Goal: Task Accomplishment & Management: Manage account settings

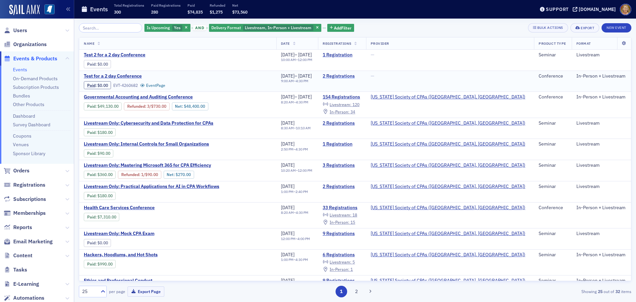
click at [361, 74] on link "2 Registrations" at bounding box center [342, 76] width 39 height 6
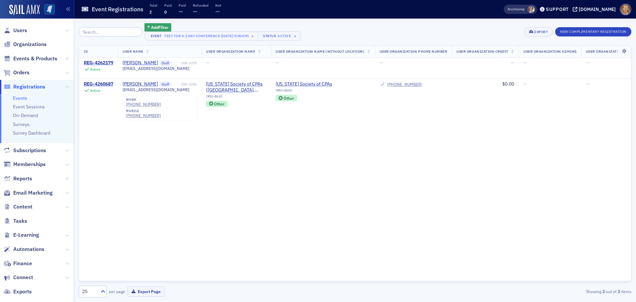
click at [50, 9] on img at bounding box center [49, 9] width 10 height 10
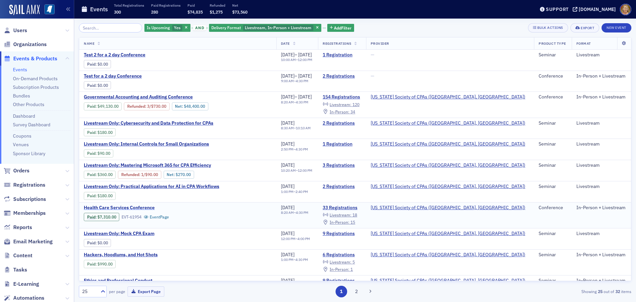
click at [150, 206] on span "Health Care Services Conference" at bounding box center [139, 208] width 111 height 6
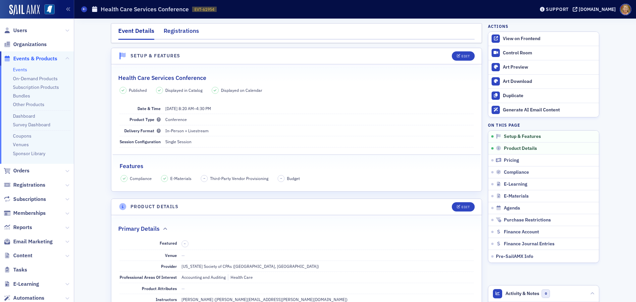
click at [177, 33] on div "Registrations" at bounding box center [181, 33] width 35 height 12
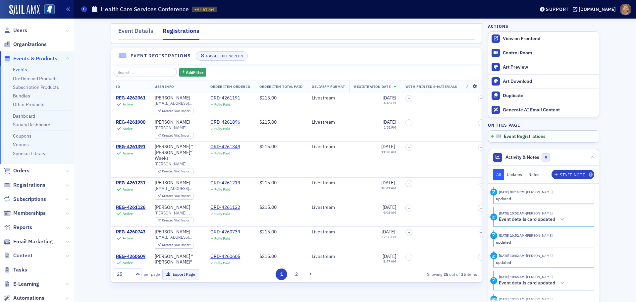
click at [471, 85] on icon at bounding box center [475, 86] width 14 height 4
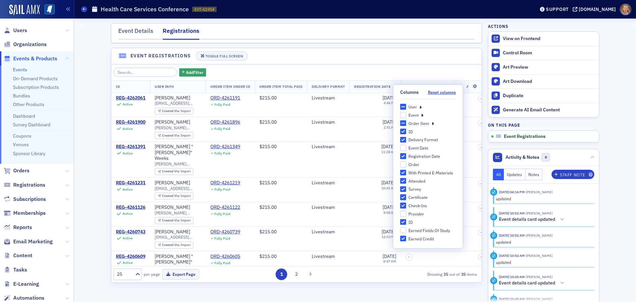
click at [405, 122] on input "Order Item" at bounding box center [403, 123] width 6 height 6
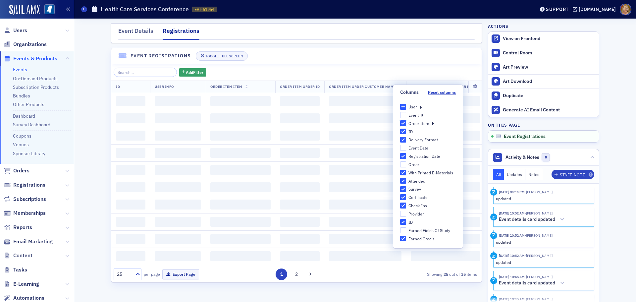
click at [403, 122] on input "Order Item" at bounding box center [403, 123] width 6 height 6
checkbox input "false"
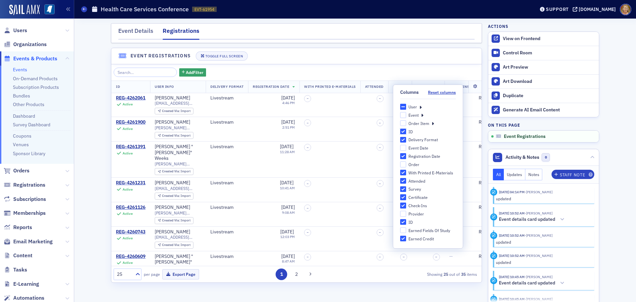
click at [403, 130] on input "ID" at bounding box center [403, 132] width 6 height 6
checkbox input "false"
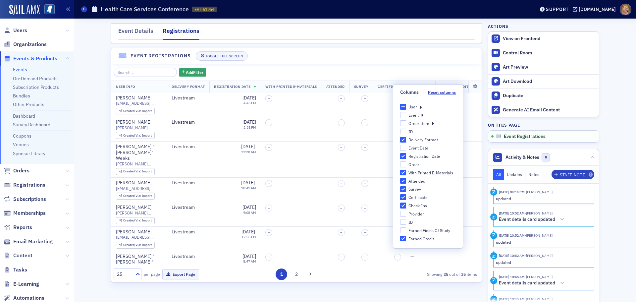
click at [402, 137] on input "Delivery Format" at bounding box center [403, 140] width 6 height 6
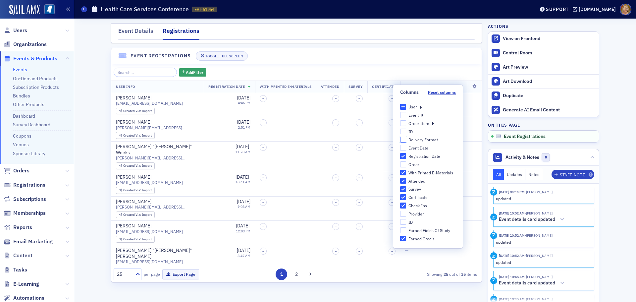
click at [403, 139] on input "Delivery Format" at bounding box center [403, 140] width 6 height 6
checkbox input "true"
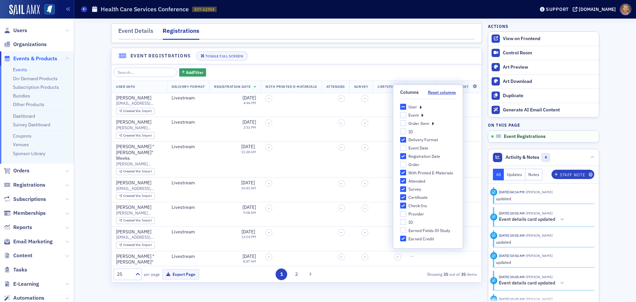
click at [403, 204] on input "Check-Ins" at bounding box center [403, 205] width 6 height 6
checkbox input "false"
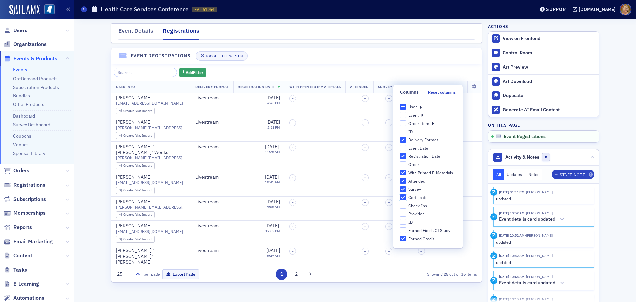
click at [403, 197] on input "Certificate" at bounding box center [403, 197] width 6 height 6
checkbox input "false"
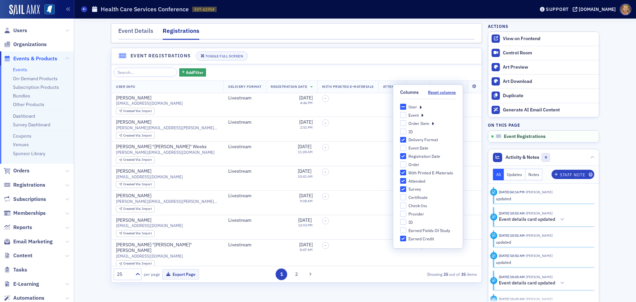
click at [403, 188] on input "Survey" at bounding box center [403, 189] width 6 height 6
checkbox input "false"
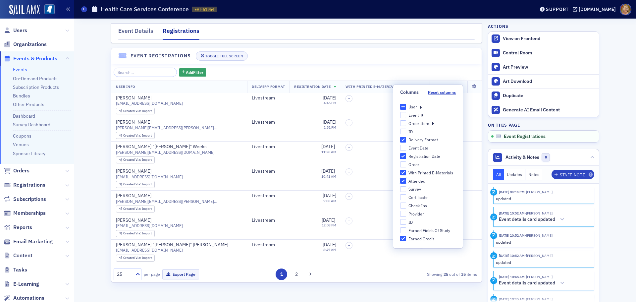
click at [403, 181] on input "Attended" at bounding box center [403, 181] width 6 height 6
checkbox input "false"
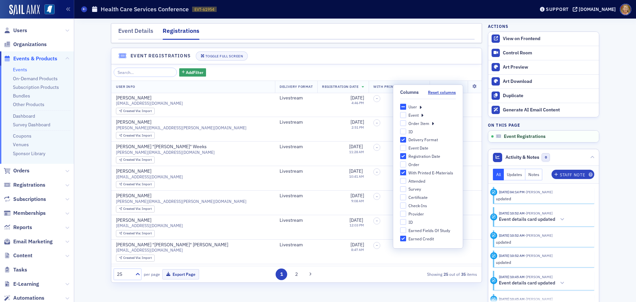
click at [402, 171] on input "With Printed E-Materials" at bounding box center [403, 173] width 6 height 6
checkbox input "false"
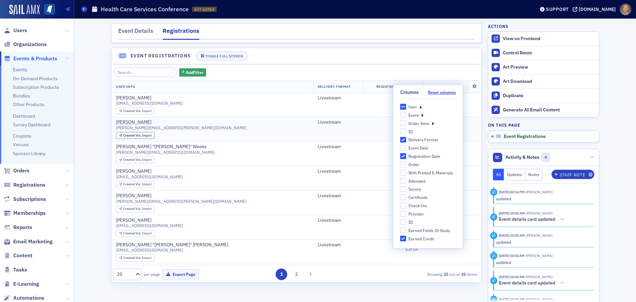
click at [363, 134] on td "9/8/2025 2:51 PM" at bounding box center [393, 129] width 60 height 25
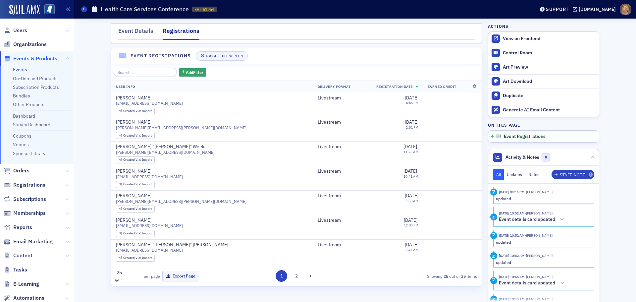
click at [120, 277] on icon at bounding box center [117, 280] width 7 height 7
drag, startPoint x: 468, startPoint y: 83, endPoint x: 392, endPoint y: 78, distance: 76.4
click at [392, 78] on div "Add Filter User Info Delivery Format Registration Date Earned Credit Leslie Sor…" at bounding box center [296, 173] width 370 height 218
click at [470, 85] on icon at bounding box center [475, 86] width 14 height 4
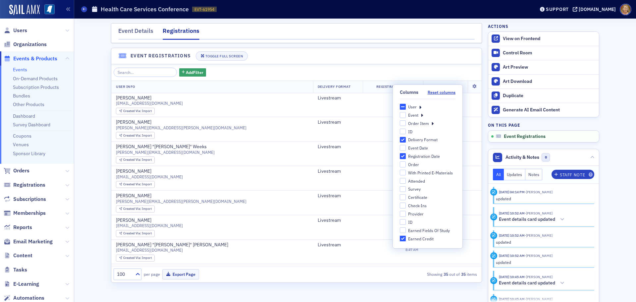
click at [404, 239] on input "Earned Credit" at bounding box center [403, 239] width 6 height 6
checkbox input "false"
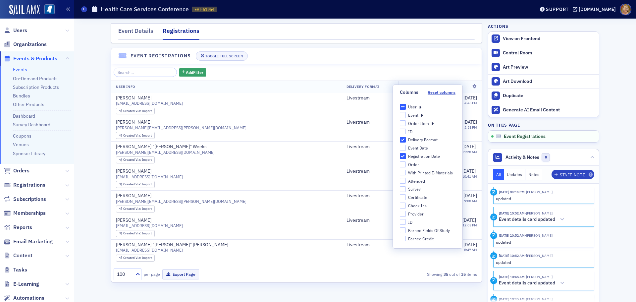
click at [232, 271] on div "100 per page Export Page Showing 35 out of 35 items" at bounding box center [295, 274] width 363 height 12
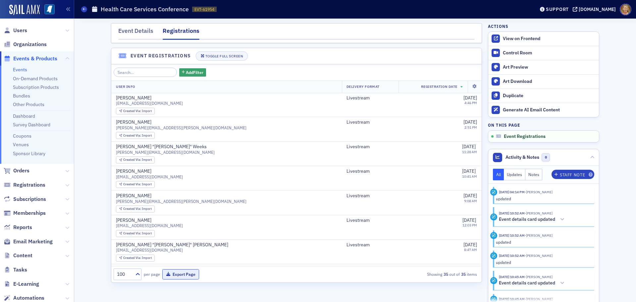
click at [188, 273] on button "Export Page" at bounding box center [180, 274] width 37 height 10
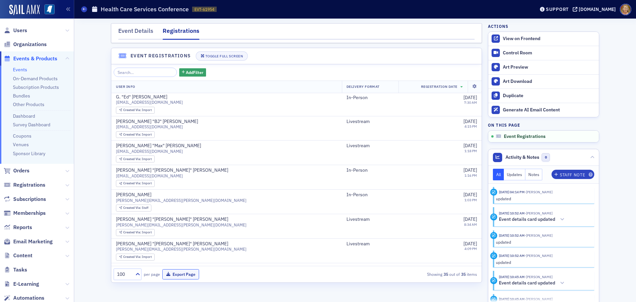
scroll to position [181, 0]
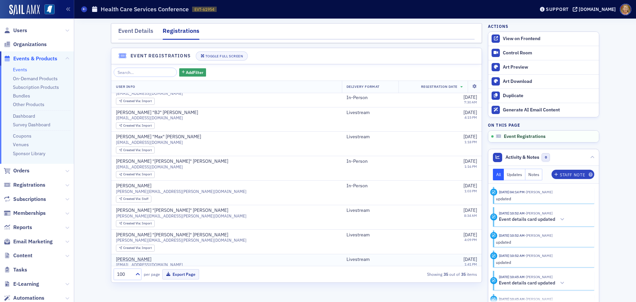
click at [476, 263] on td "9/3/2025 1:41 PM" at bounding box center [440, 262] width 83 height 16
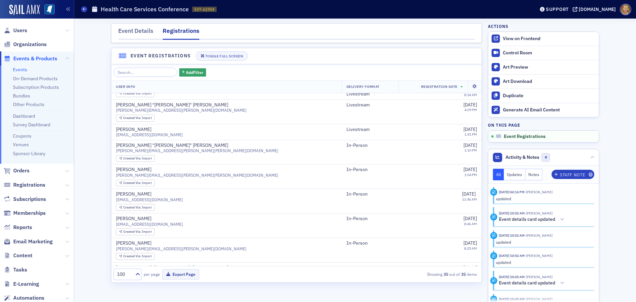
scroll to position [307, 0]
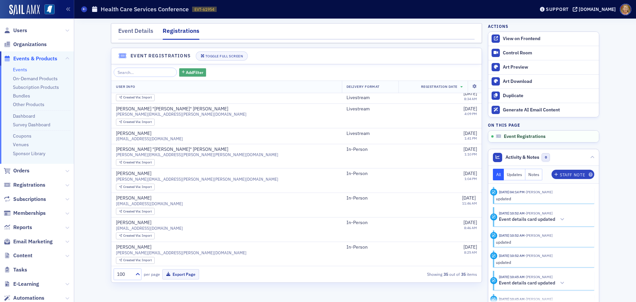
click at [189, 73] on span "Add Filter" at bounding box center [195, 72] width 18 height 6
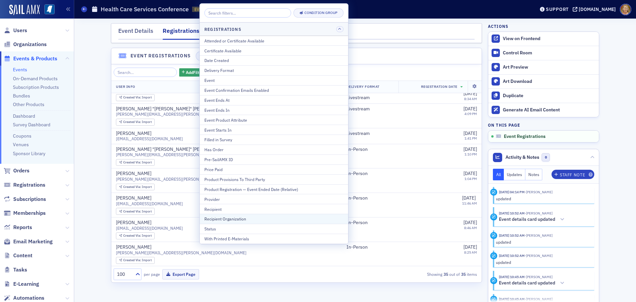
click at [232, 217] on div "Recipient Organization" at bounding box center [273, 219] width 139 height 6
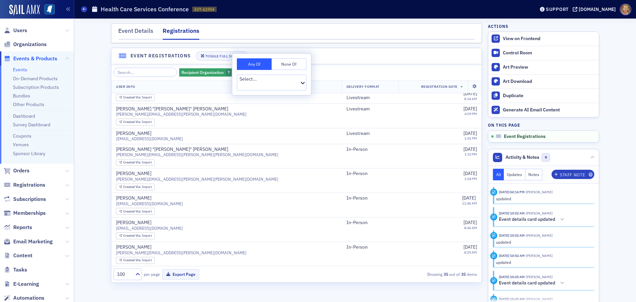
click at [253, 63] on button "Any Of" at bounding box center [254, 64] width 35 height 12
click at [250, 63] on button "Any Of" at bounding box center [254, 64] width 35 height 12
click at [254, 82] on div at bounding box center [269, 85] width 59 height 7
click at [254, 82] on div at bounding box center [268, 85] width 59 height 7
click at [291, 70] on div "Recipient Organization ? Add Filter" at bounding box center [297, 72] width 366 height 9
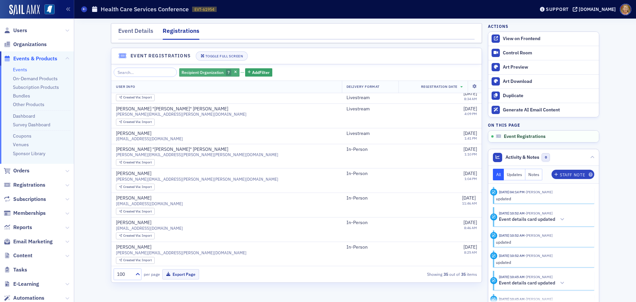
click at [205, 73] on span "Recipient Organization" at bounding box center [203, 72] width 42 height 5
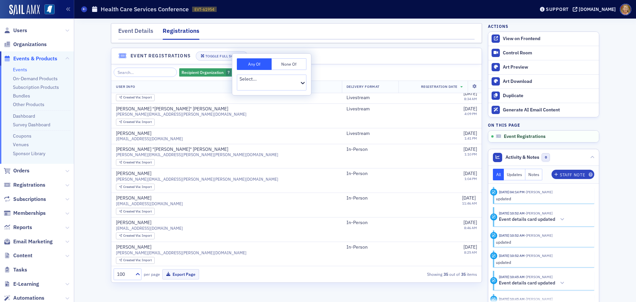
click at [253, 65] on button "Any Of" at bounding box center [254, 64] width 35 height 12
click at [251, 64] on button "Any Of" at bounding box center [254, 64] width 35 height 12
click at [248, 82] on div at bounding box center [268, 85] width 59 height 7
click at [244, 90] on icon at bounding box center [240, 93] width 7 height 7
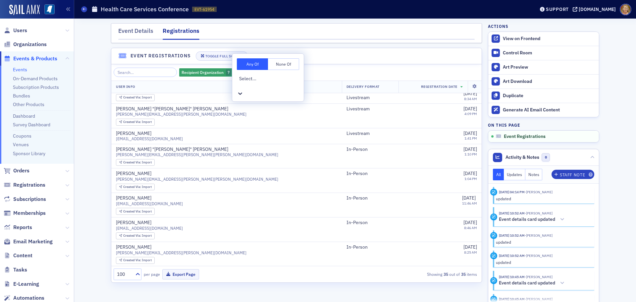
click at [244, 90] on icon at bounding box center [240, 93] width 7 height 7
click at [301, 75] on div "Recipient Organization ? Add Filter" at bounding box center [297, 72] width 366 height 9
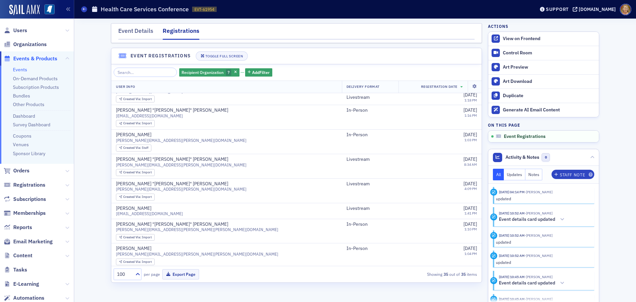
drag, startPoint x: 358, startPoint y: 83, endPoint x: 342, endPoint y: 86, distance: 17.1
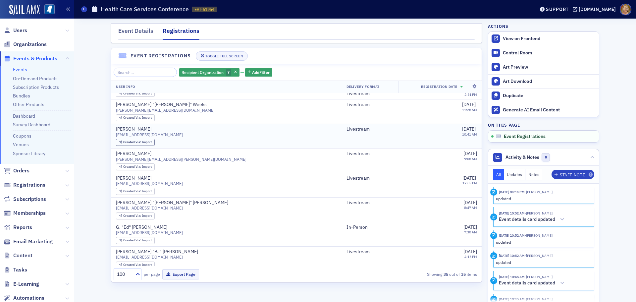
scroll to position [0, 0]
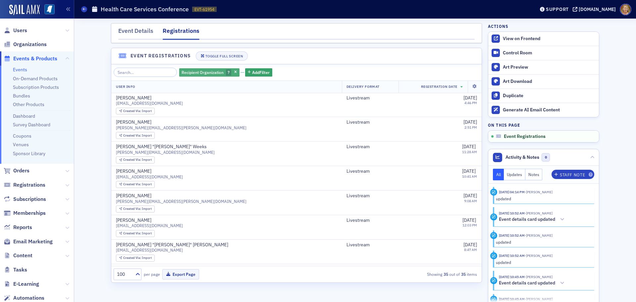
click at [202, 72] on span "Recipient Organization" at bounding box center [203, 72] width 42 height 5
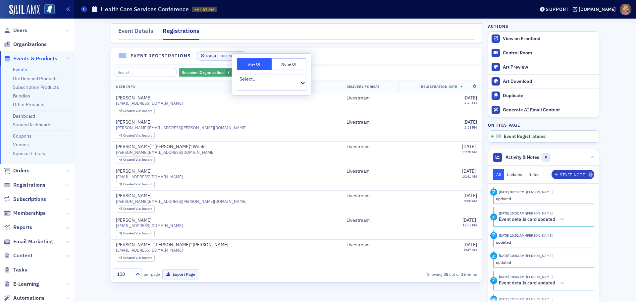
click at [202, 72] on span "Recipient Organization" at bounding box center [203, 72] width 42 height 5
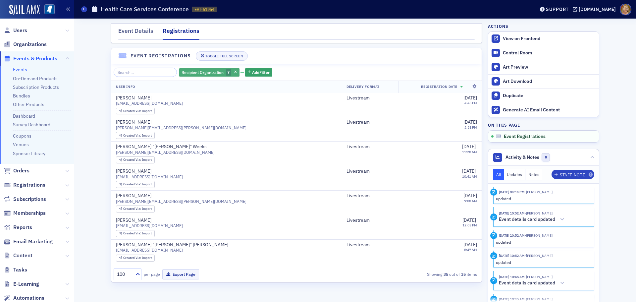
click at [228, 70] on span "?" at bounding box center [229, 72] width 2 height 5
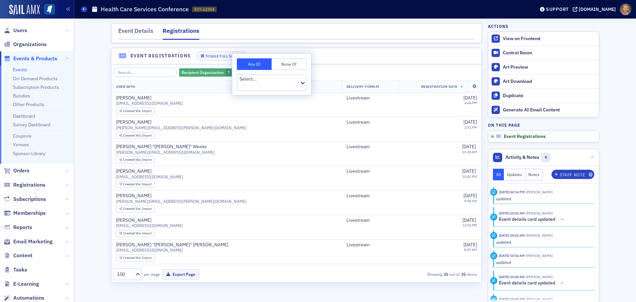
click at [228, 70] on span "?" at bounding box center [229, 72] width 2 height 5
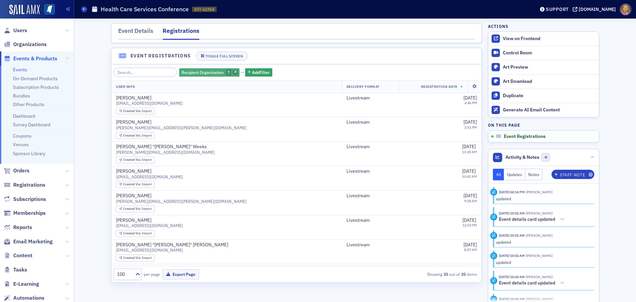
click at [234, 72] on icon "button" at bounding box center [235, 73] width 3 height 4
click at [198, 73] on button "Add Filter" at bounding box center [192, 72] width 27 height 8
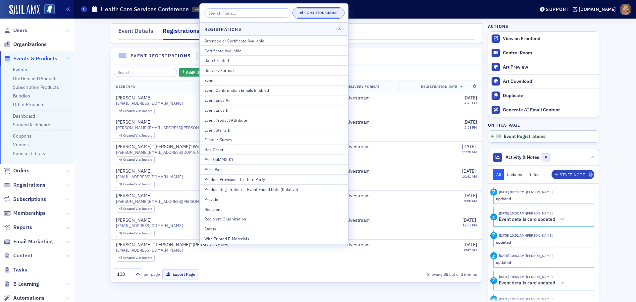
click at [320, 14] on div "Condition Group" at bounding box center [320, 13] width 33 height 4
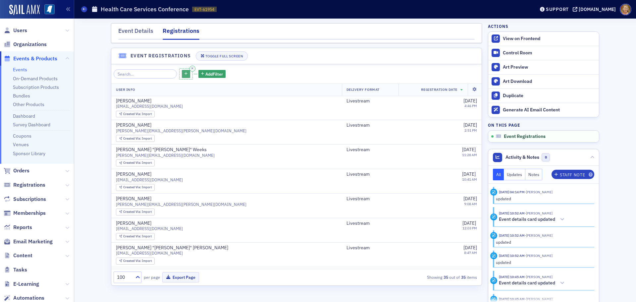
click at [182, 74] on button "button" at bounding box center [186, 74] width 8 height 8
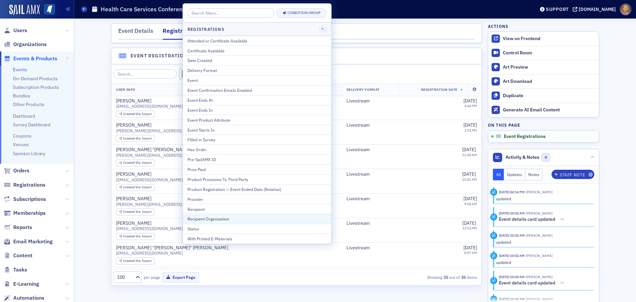
click at [212, 219] on div "Recipient Organization" at bounding box center [257, 219] width 139 height 6
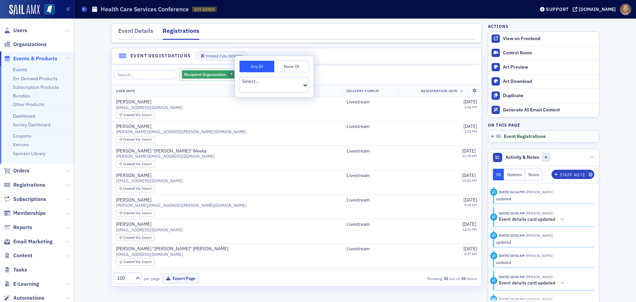
click at [252, 69] on button "Any Of" at bounding box center [257, 67] width 35 height 12
click at [299, 73] on div "Recipient Organization ? Add Filter" at bounding box center [297, 75] width 366 height 14
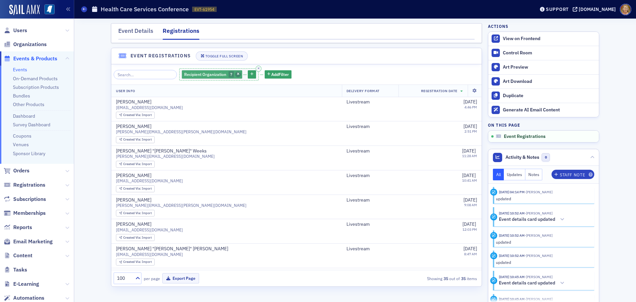
click at [237, 73] on icon "button" at bounding box center [238, 75] width 3 height 4
click at [469, 89] on icon at bounding box center [475, 89] width 14 height 4
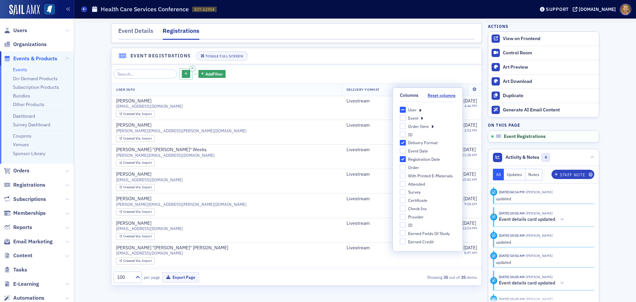
click at [420, 111] on icon at bounding box center [420, 110] width 2 height 6
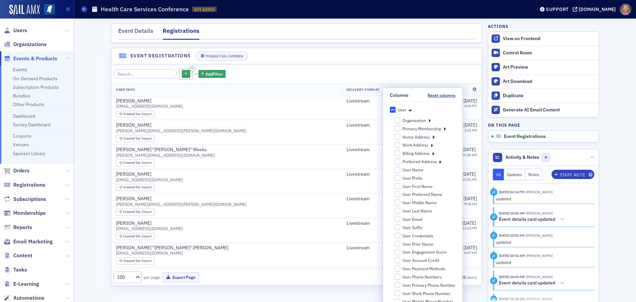
click at [414, 121] on div "Organization" at bounding box center [415, 121] width 24 height 6
click at [401, 121] on input "Organization" at bounding box center [398, 120] width 6 height 6
checkbox input "false"
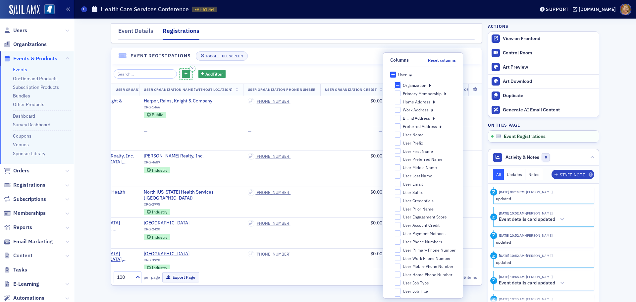
scroll to position [0, 43]
click at [353, 72] on div "Add Filter" at bounding box center [297, 74] width 366 height 12
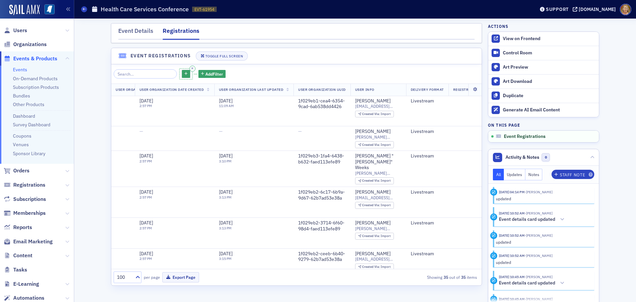
scroll to position [0, 842]
drag, startPoint x: 418, startPoint y: 90, endPoint x: 389, endPoint y: 92, distance: 29.6
click at [389, 92] on th "User Info" at bounding box center [377, 90] width 56 height 12
click at [402, 87] on th "User Info" at bounding box center [377, 90] width 56 height 12
click at [170, 277] on button "Export Page" at bounding box center [180, 277] width 37 height 10
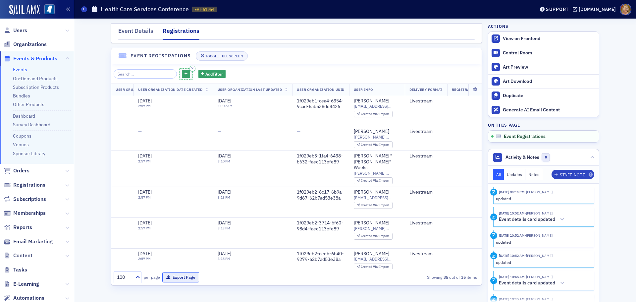
click at [170, 277] on button "Export Page" at bounding box center [180, 277] width 37 height 10
click at [85, 10] on icon at bounding box center [84, 9] width 3 height 3
